Goal: Information Seeking & Learning: Understand process/instructions

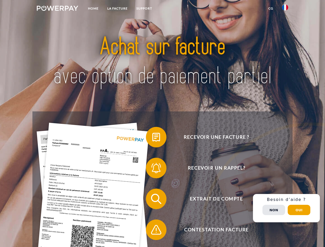
click at [57, 9] on img at bounding box center [57, 8] width 41 height 5
click at [285, 9] on img at bounding box center [285, 7] width 6 height 6
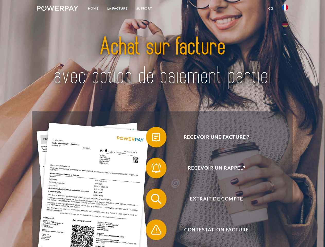
click at [271, 8] on link "CG" at bounding box center [271, 8] width 14 height 9
click at [152, 138] on span at bounding box center [149, 137] width 26 height 26
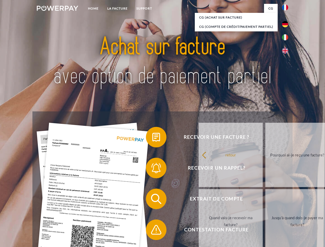
click at [152, 169] on div "Recevoir une facture ? Recevoir un rappel? Extrait de compte retour" at bounding box center [162, 214] width 260 height 206
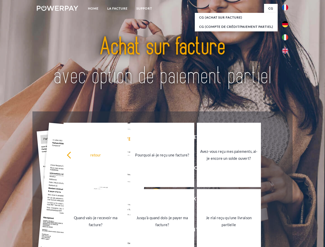
click at [152, 200] on link "Jusqu'à quand dois-je payer ma facture?" at bounding box center [162, 221] width 64 height 64
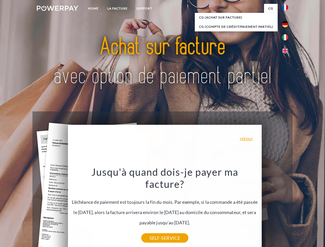
click at [152, 231] on div "Recevoir une facture ? Recevoir un rappel? Extrait de compte retour" at bounding box center [162, 214] width 260 height 206
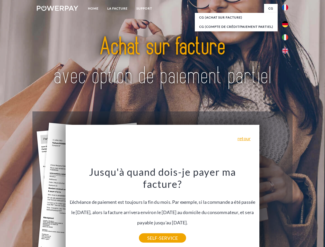
click at [286, 208] on div "Recevoir une facture ? Recevoir un rappel? Extrait de compte retour" at bounding box center [162, 214] width 260 height 206
click at [274, 209] on span "Extrait de compte" at bounding box center [216, 199] width 126 height 21
click at [299, 210] on header "Home LA FACTURE Support" at bounding box center [162, 177] width 325 height 355
